Goal: Find contact information: Find contact information

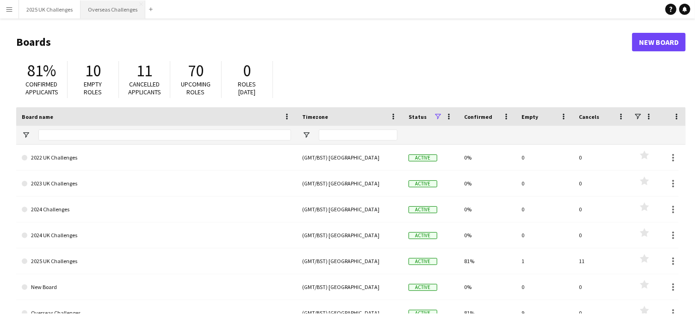
click at [122, 6] on button "Overseas Challenges Close" at bounding box center [113, 9] width 65 height 18
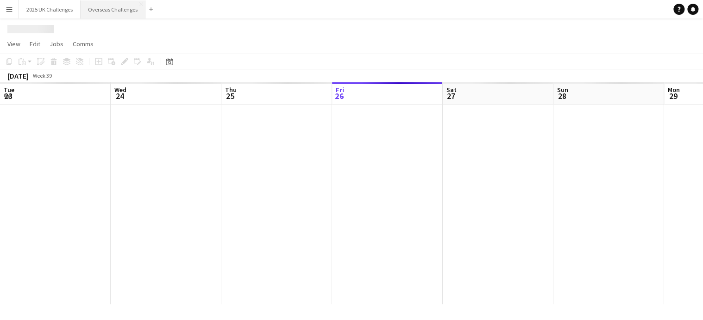
scroll to position [0, 221]
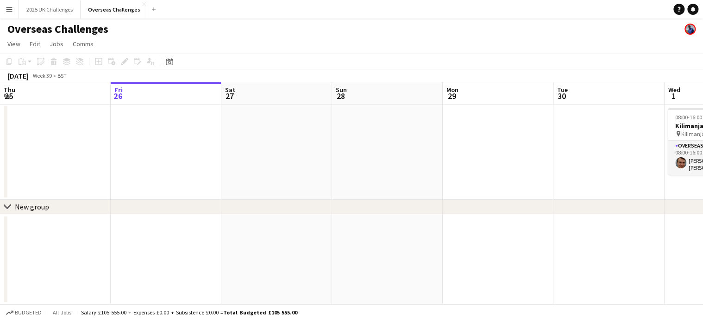
click at [549, 38] on app-page-menu "View Day view expanded Day view collapsed Month view Date picker Jump to [DATE]…" at bounding box center [351, 45] width 703 height 18
click at [11, 43] on span "View" at bounding box center [13, 44] width 13 height 8
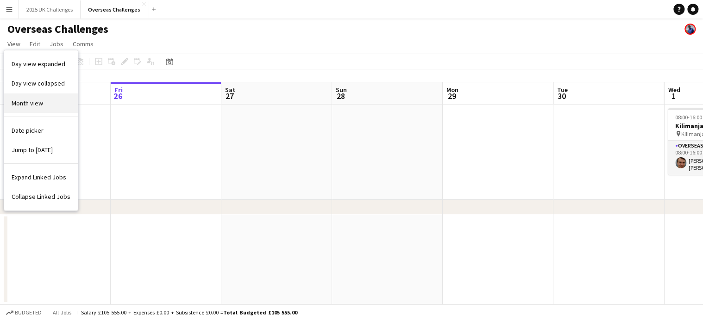
click at [33, 95] on link "Month view" at bounding box center [41, 102] width 74 height 19
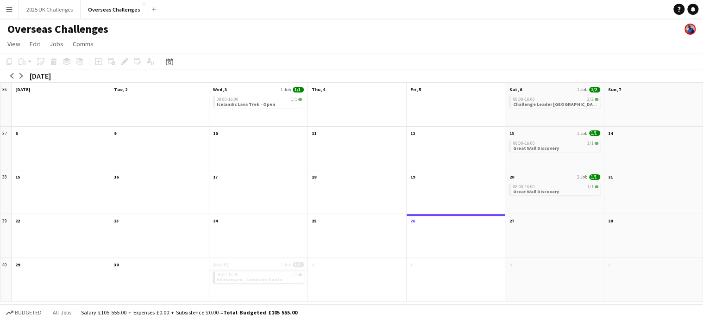
click at [252, 268] on app-month-view-date-header "[DATE] 1 Job 1/1" at bounding box center [258, 264] width 98 height 12
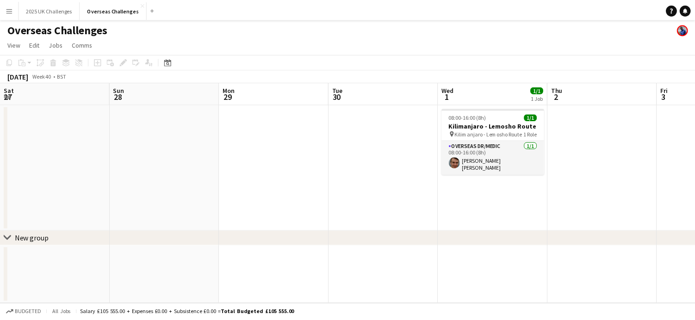
scroll to position [0, 318]
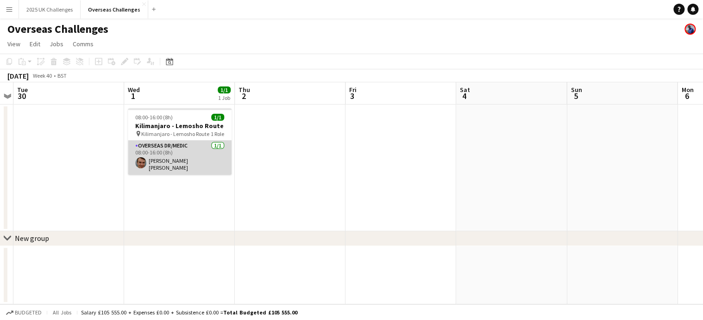
click at [192, 149] on app-card-role "Overseas Dr/Medic [DATE] 08:00-16:00 (8h) [PERSON_NAME] [PERSON_NAME]" at bounding box center [180, 158] width 104 height 34
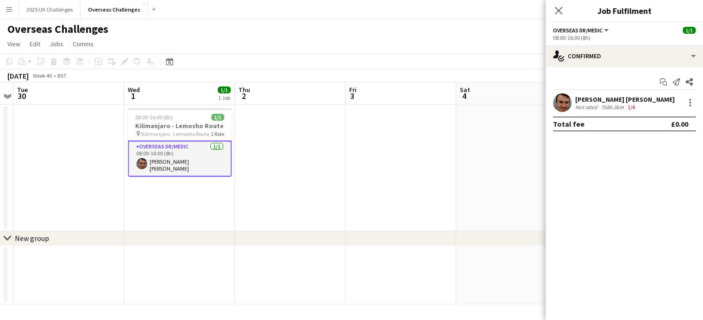
click at [174, 156] on app-card-role "Overseas Dr/Medic [DATE] 08:00-16:00 (8h) [PERSON_NAME] [PERSON_NAME]" at bounding box center [180, 159] width 104 height 36
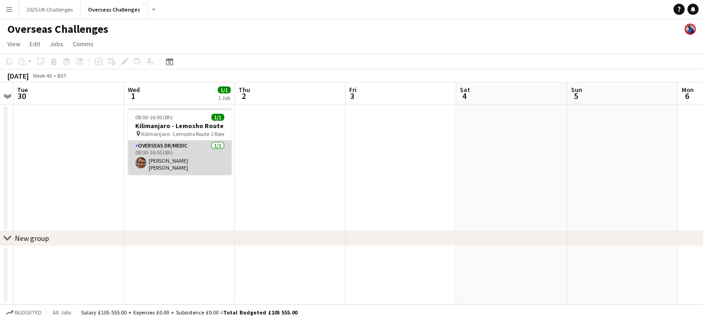
click at [168, 148] on app-card-role "Overseas Dr/Medic [DATE] 08:00-16:00 (8h) [PERSON_NAME] [PERSON_NAME]" at bounding box center [180, 158] width 104 height 34
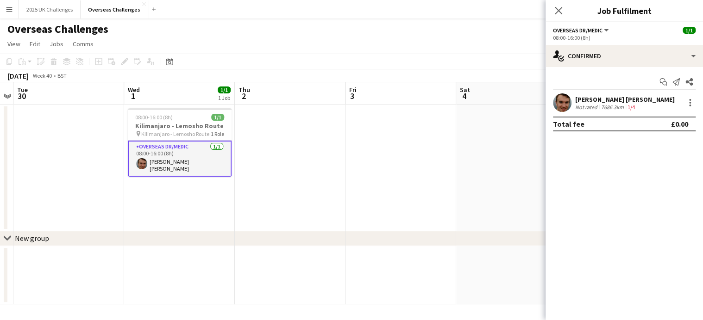
click at [593, 100] on div "[PERSON_NAME] [PERSON_NAME]" at bounding box center [625, 99] width 100 height 8
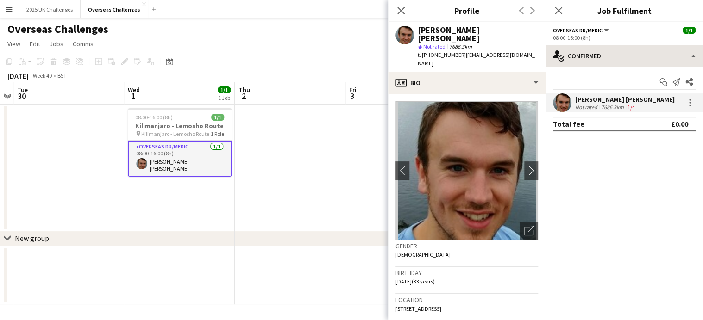
drag, startPoint x: 461, startPoint y: 47, endPoint x: 572, endPoint y: 47, distance: 110.6
click at [572, 47] on body "Menu Boards Boards Boards All jobs Status Workforce Workforce My Workforce Recr…" at bounding box center [351, 160] width 703 height 320
drag, startPoint x: 572, startPoint y: 47, endPoint x: 504, endPoint y: 47, distance: 68.0
click at [504, 51] on span "| [EMAIL_ADDRESS][DOMAIN_NAME]" at bounding box center [475, 58] width 117 height 15
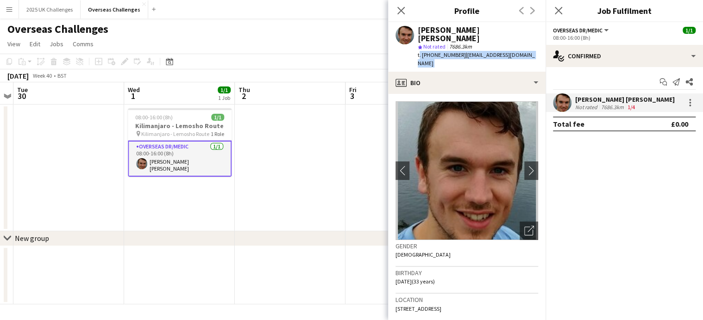
click at [504, 51] on span "| [EMAIL_ADDRESS][DOMAIN_NAME]" at bounding box center [475, 58] width 117 height 15
drag, startPoint x: 504, startPoint y: 47, endPoint x: 477, endPoint y: 40, distance: 27.8
click at [477, 43] on div "star Not rated 7686.3km" at bounding box center [477, 47] width 120 height 8
drag, startPoint x: 460, startPoint y: 45, endPoint x: 523, endPoint y: 45, distance: 62.9
click at [523, 45] on div "[PERSON_NAME] [PERSON_NAME] star Not rated 7686.3km t. [PHONE_NUMBER] | [EMAIL_…" at bounding box center [466, 47] width 157 height 50
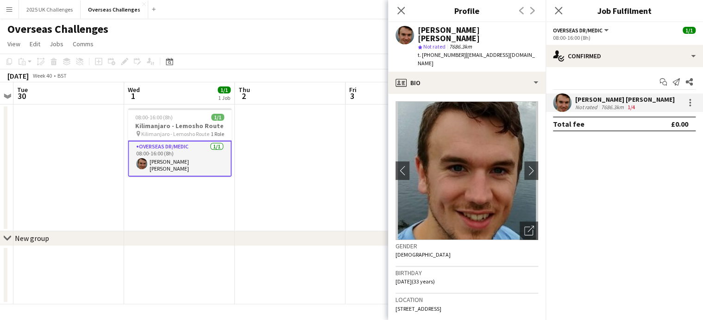
copy span "[EMAIL_ADDRESS][DOMAIN_NAME]"
click at [400, 12] on icon "Close pop-in" at bounding box center [400, 10] width 9 height 9
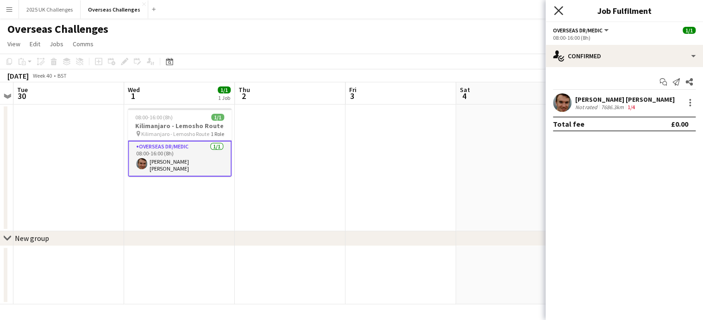
click at [557, 12] on icon at bounding box center [558, 10] width 9 height 9
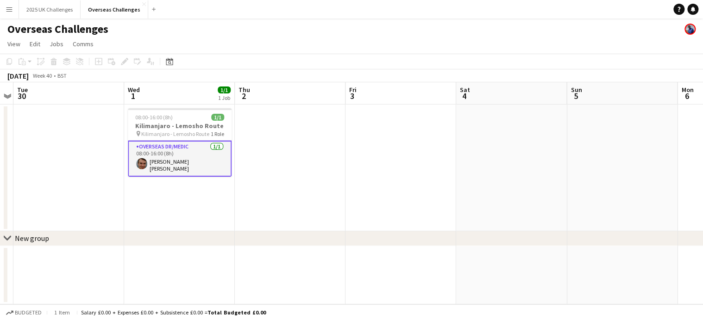
click at [248, 197] on app-date-cell at bounding box center [290, 168] width 111 height 127
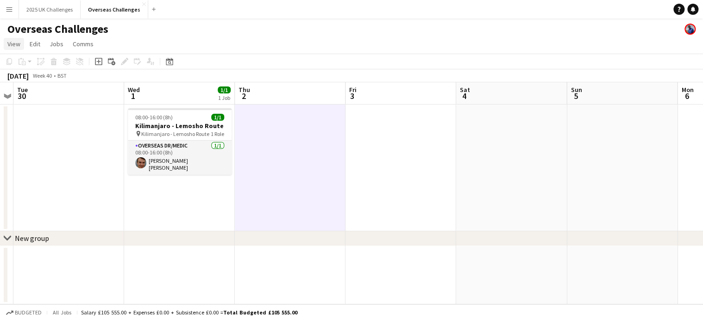
click at [8, 44] on span "View" at bounding box center [13, 44] width 13 height 8
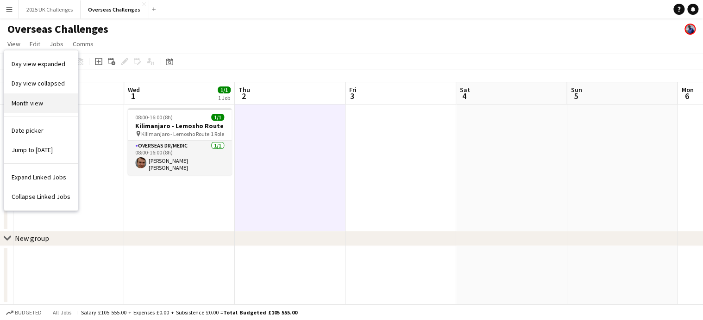
click at [36, 99] on span "Month view" at bounding box center [27, 103] width 31 height 8
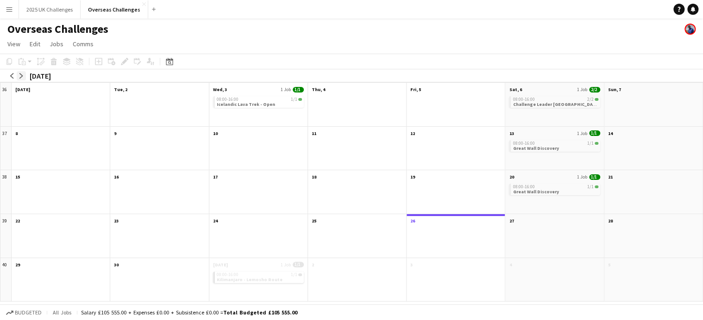
click at [20, 75] on app-icon "arrow-right" at bounding box center [22, 76] width 6 height 6
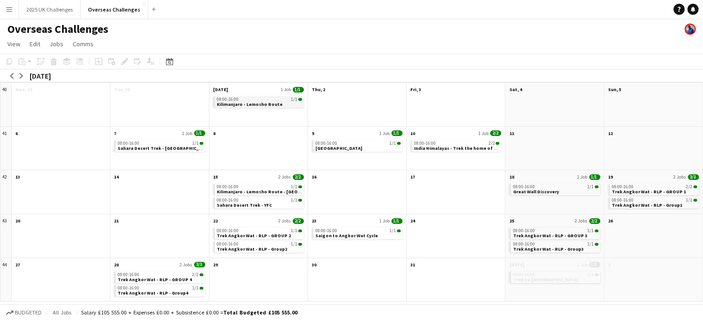
click at [251, 106] on span "Kilimanjaro - Lemosho Route" at bounding box center [250, 104] width 66 height 6
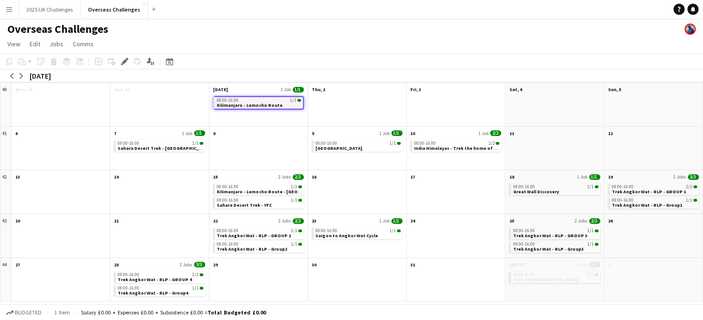
click at [275, 100] on div "08:00-16:00 1/1" at bounding box center [259, 100] width 84 height 5
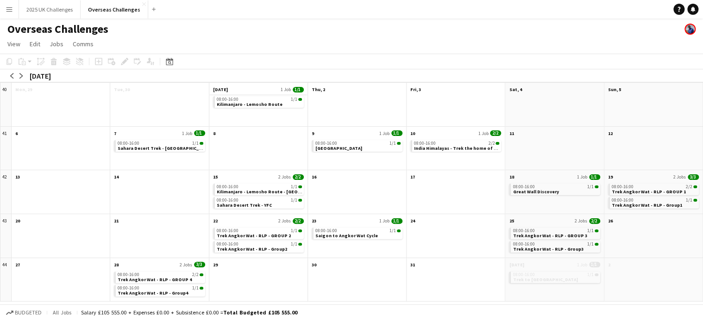
click at [266, 89] on app-month-view-date-header "[DATE] 1 Job 1/1" at bounding box center [258, 89] width 98 height 12
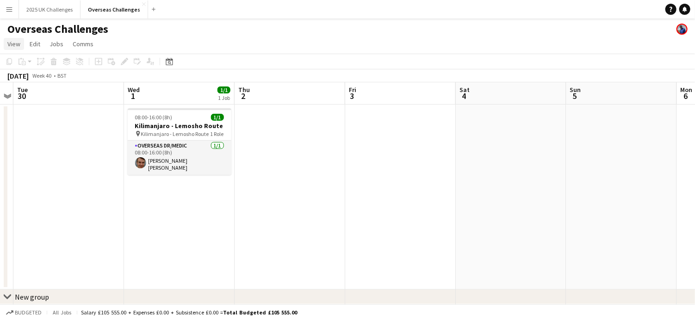
click at [13, 46] on span "View" at bounding box center [13, 44] width 13 height 8
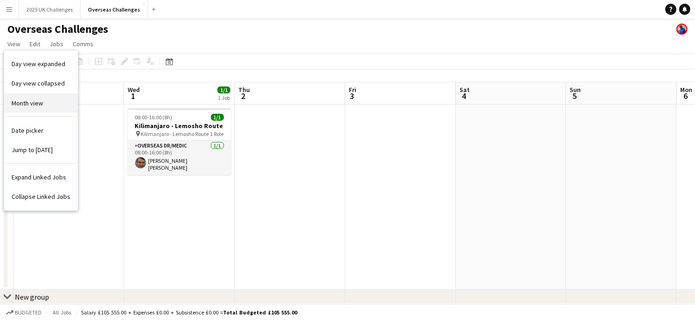
click at [22, 105] on span "Month view" at bounding box center [27, 103] width 31 height 8
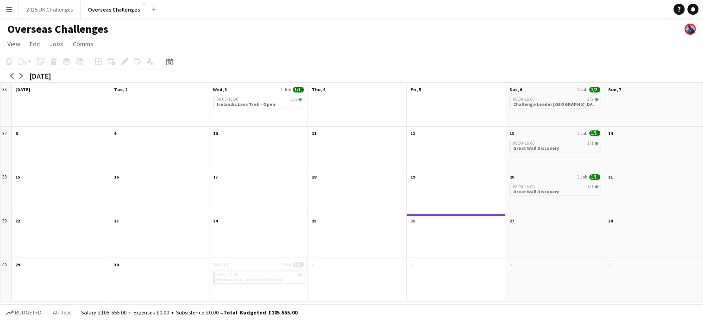
click at [262, 261] on app-month-view-date-header "[DATE] 1 Job 1/1" at bounding box center [258, 264] width 98 height 12
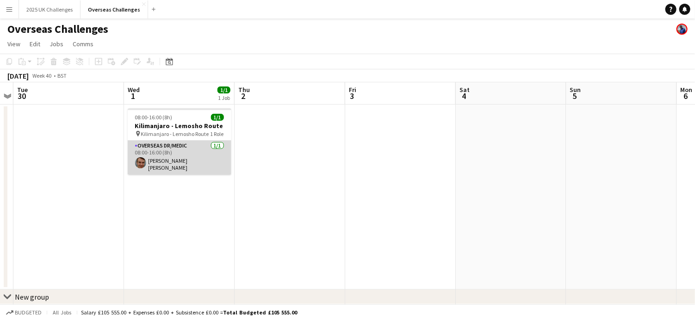
click at [197, 153] on app-card-role "Overseas Dr/Medic [DATE] 08:00-16:00 (8h) [PERSON_NAME] [PERSON_NAME]" at bounding box center [180, 158] width 104 height 34
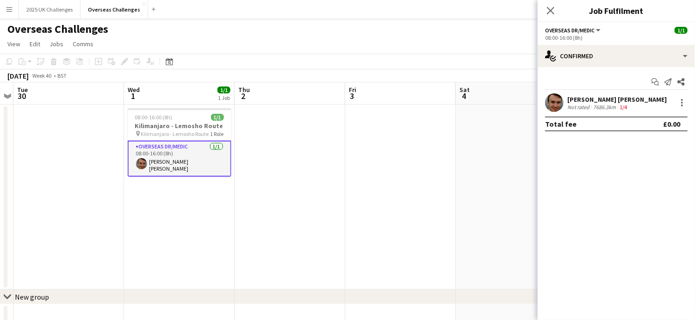
click at [218, 229] on app-date-cell "08:00-16:00 (8h) 1/1 [GEOGRAPHIC_DATA] - Lemosho Route pin Kilimanjaro - Lemosh…" at bounding box center [179, 197] width 111 height 185
